Goal: Task Accomplishment & Management: Manage account settings

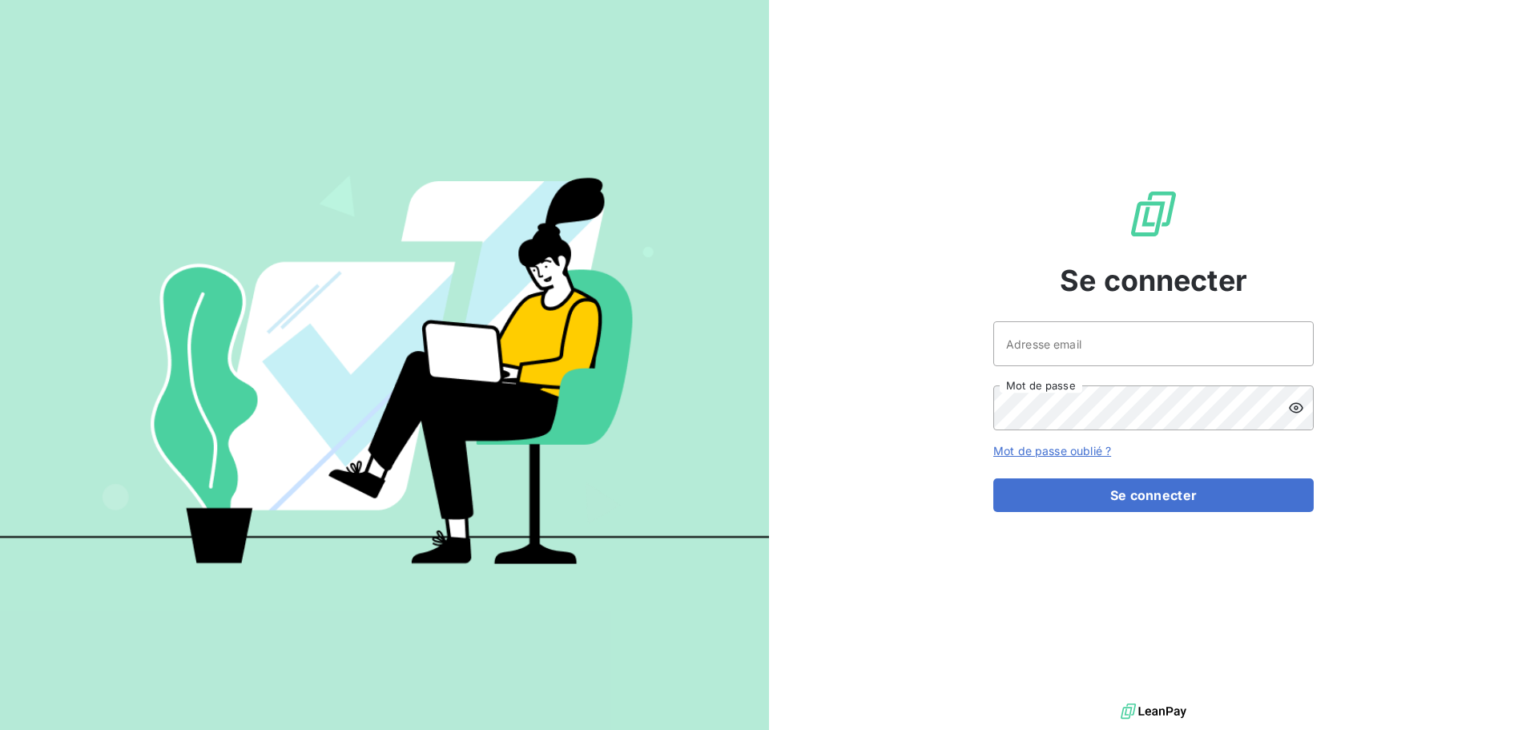
click at [0, 0] on div at bounding box center [0, 0] width 0 height 0
type input "[EMAIL_ADDRESS][DOMAIN_NAME]"
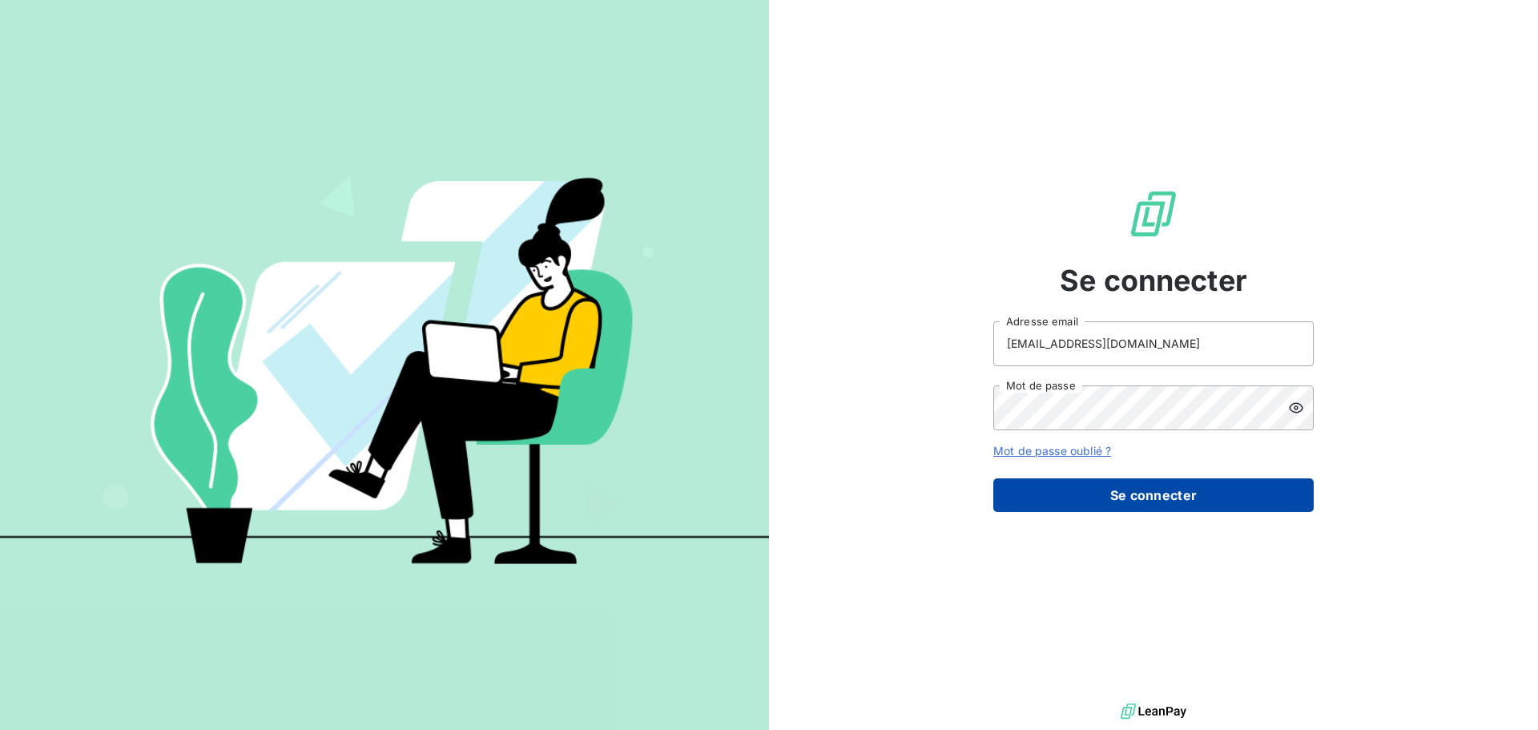
click at [1149, 493] on button "Se connecter" at bounding box center [1153, 495] width 320 height 34
